Goal: Navigation & Orientation: Understand site structure

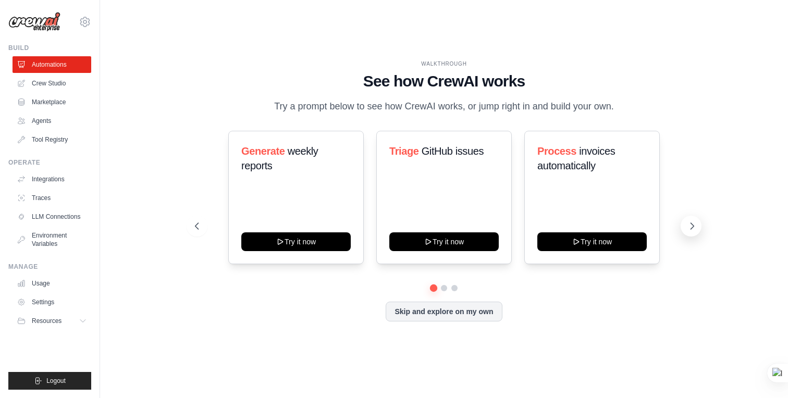
click at [692, 225] on icon at bounding box center [692, 226] width 3 height 6
click at [202, 225] on button at bounding box center [197, 226] width 21 height 21
click at [203, 226] on button at bounding box center [197, 226] width 21 height 21
click at [470, 308] on button "Skip and explore on my own" at bounding box center [444, 311] width 116 height 20
